Goal: Check status: Check status

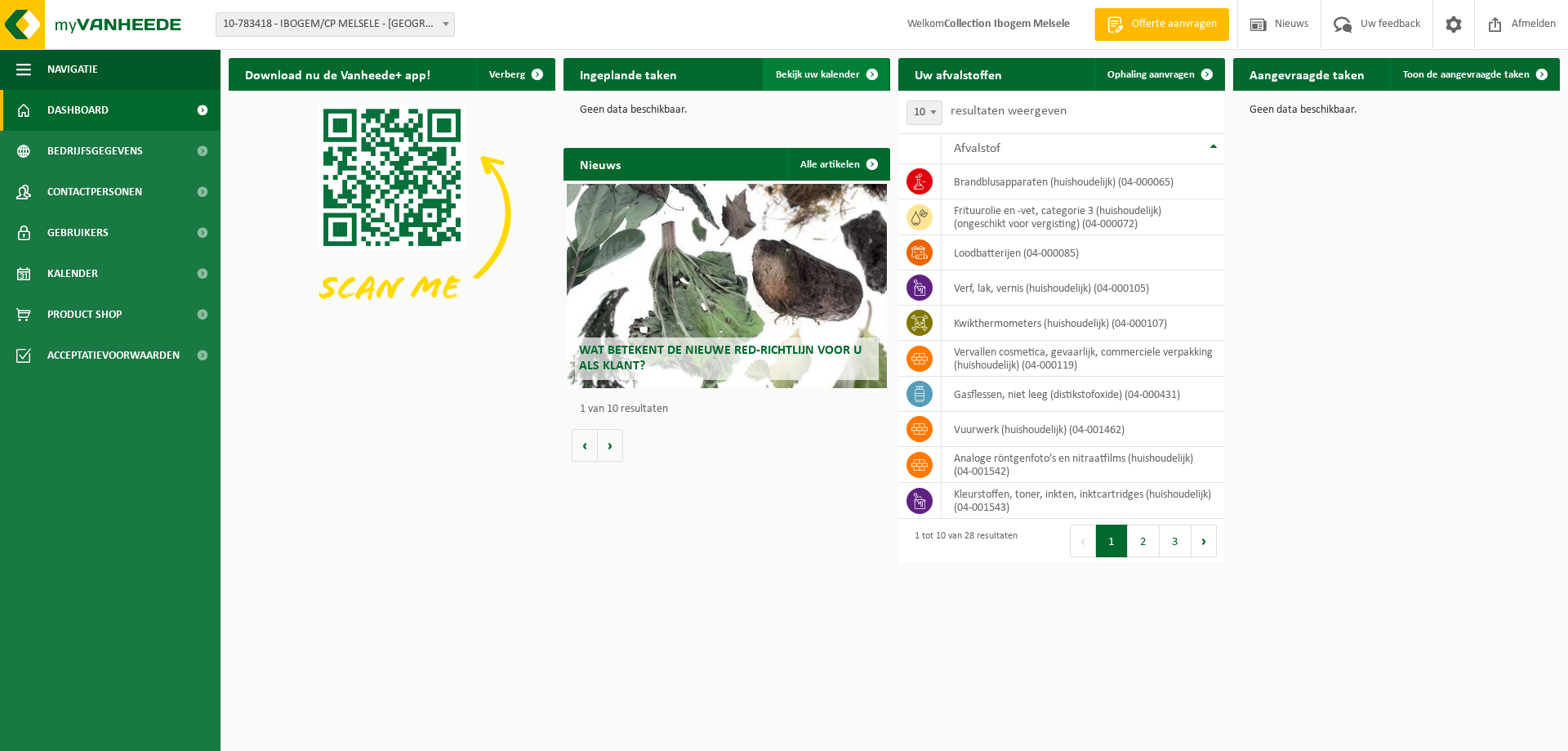
click at [810, 76] on span "Bekijk uw kalender" at bounding box center [817, 74] width 84 height 11
click at [1145, 543] on button "2" at bounding box center [1143, 540] width 32 height 33
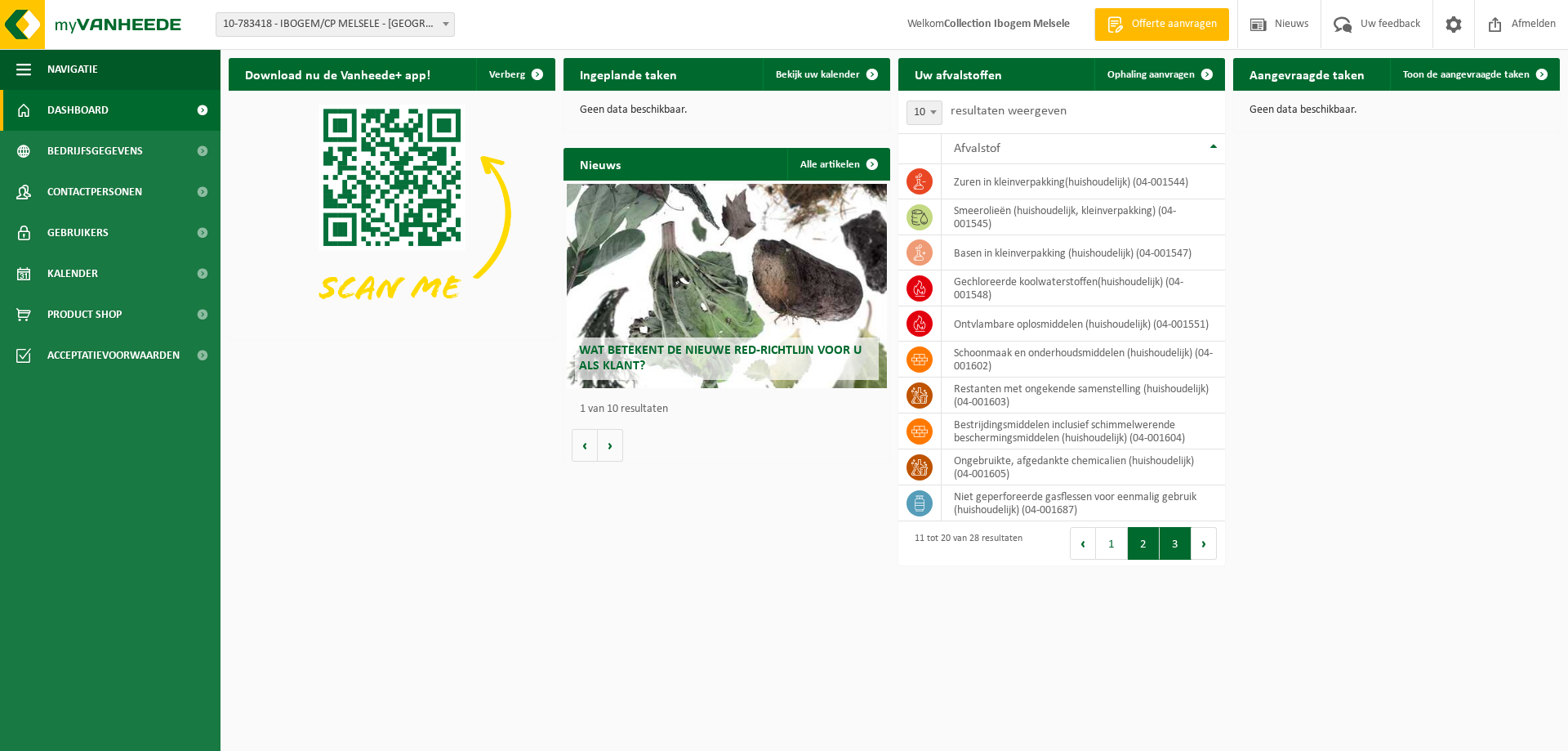
click at [1169, 545] on button "3" at bounding box center [1175, 543] width 32 height 33
